Goal: Task Accomplishment & Management: Use online tool/utility

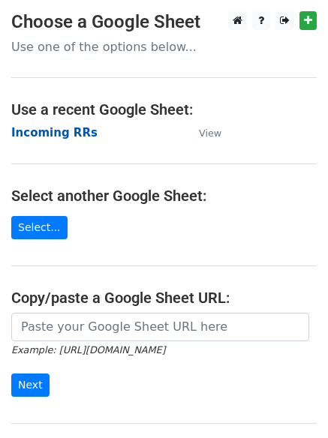
click at [67, 136] on strong "Incoming RRs" at bounding box center [54, 132] width 86 height 13
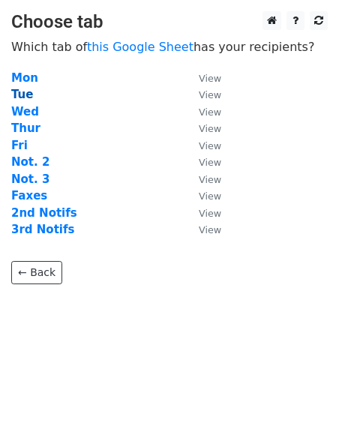
click at [23, 93] on strong "Tue" at bounding box center [22, 94] width 22 height 13
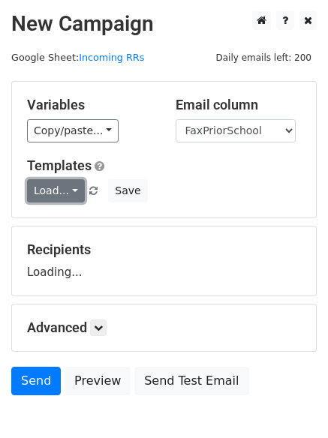
click at [54, 184] on link "Load..." at bounding box center [56, 190] width 58 height 23
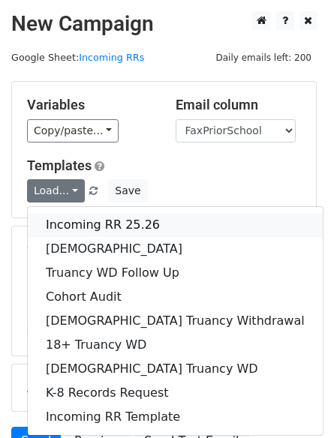
click at [88, 225] on link "Incoming RR 25.26" at bounding box center [175, 225] width 295 height 24
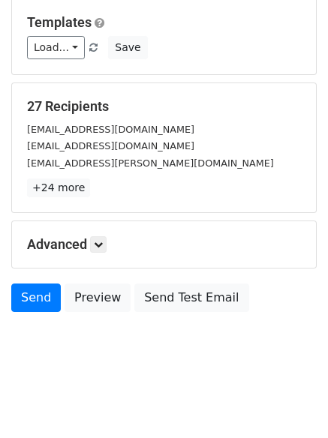
scroll to position [145, 0]
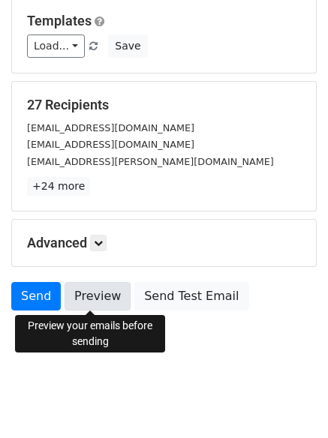
click at [91, 292] on link "Preview" at bounding box center [97, 296] width 66 height 28
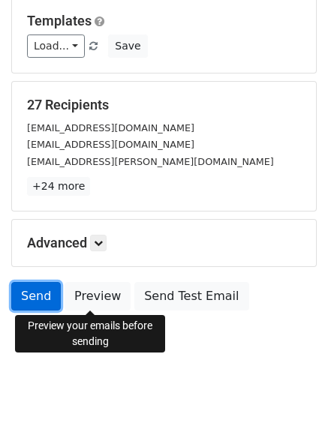
click at [31, 298] on link "Send" at bounding box center [35, 296] width 49 height 28
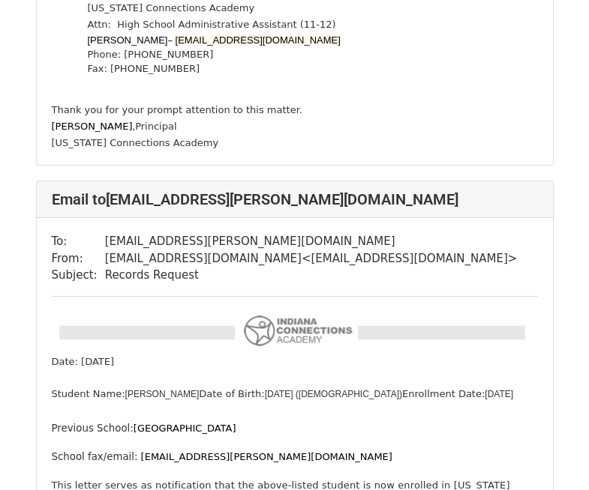
scroll to position [1875, 0]
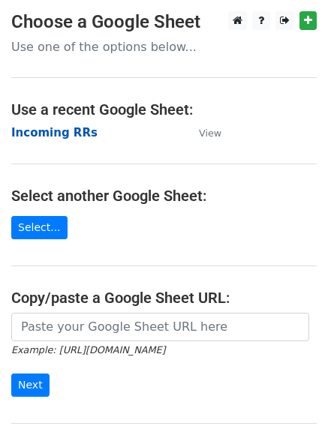
click at [56, 136] on strong "Incoming RRs" at bounding box center [54, 132] width 86 height 13
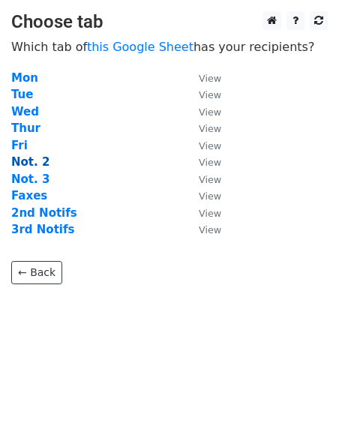
click at [34, 165] on strong "Not. 2" at bounding box center [30, 161] width 38 height 13
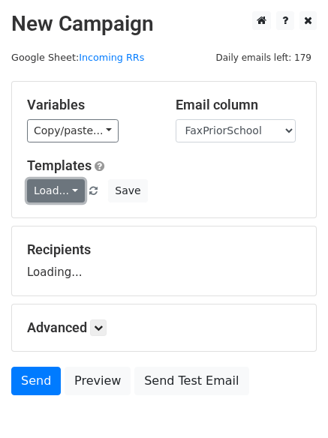
click at [55, 187] on link "Load..." at bounding box center [56, 190] width 58 height 23
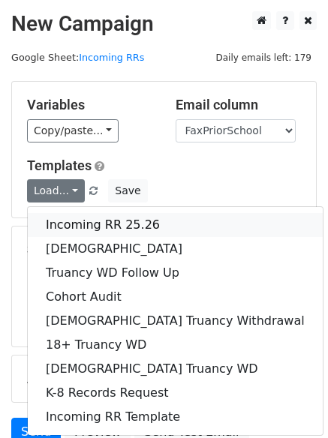
click at [119, 223] on link "Incoming RR 25.26" at bounding box center [175, 225] width 295 height 24
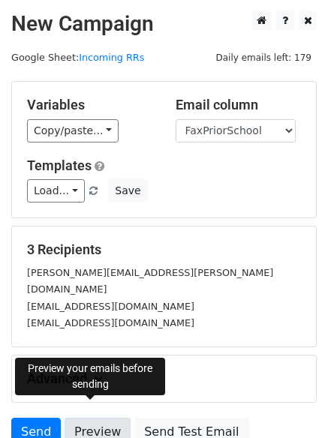
click at [95, 418] on link "Preview" at bounding box center [97, 432] width 66 height 28
